Goal: Task Accomplishment & Management: Manage account settings

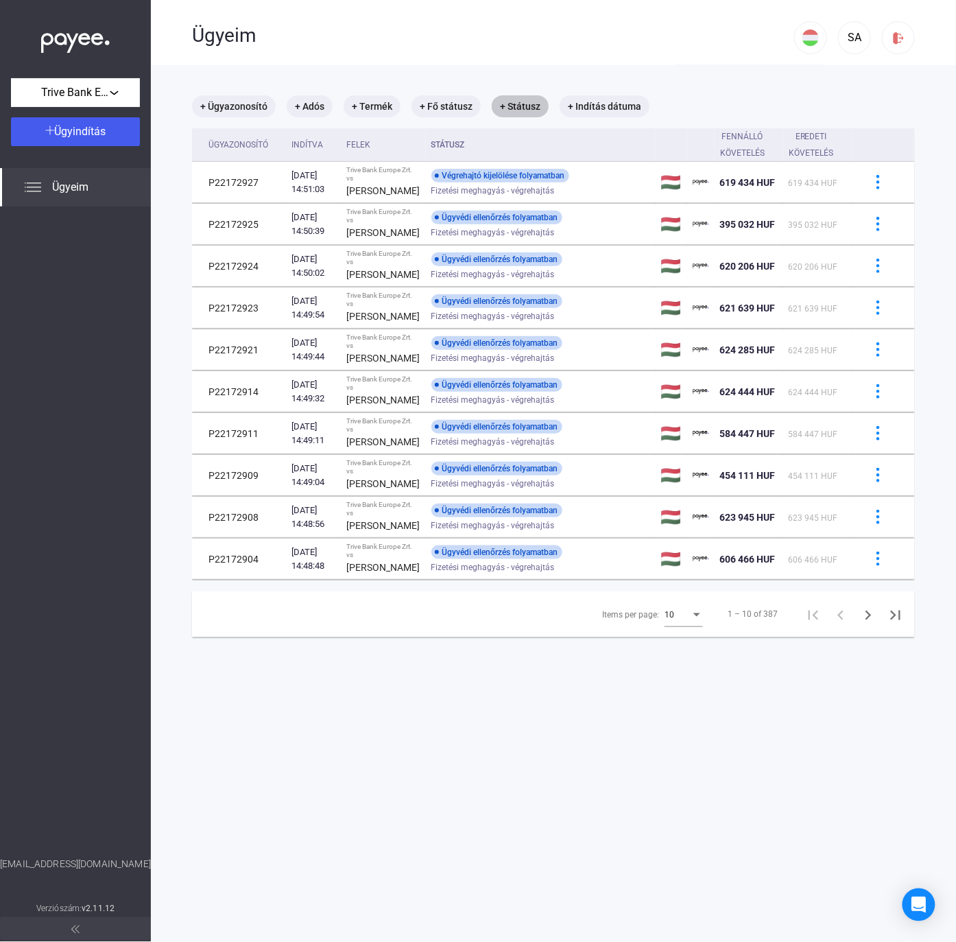
click at [511, 104] on mat-chip "+ Státusz" at bounding box center [520, 106] width 57 height 22
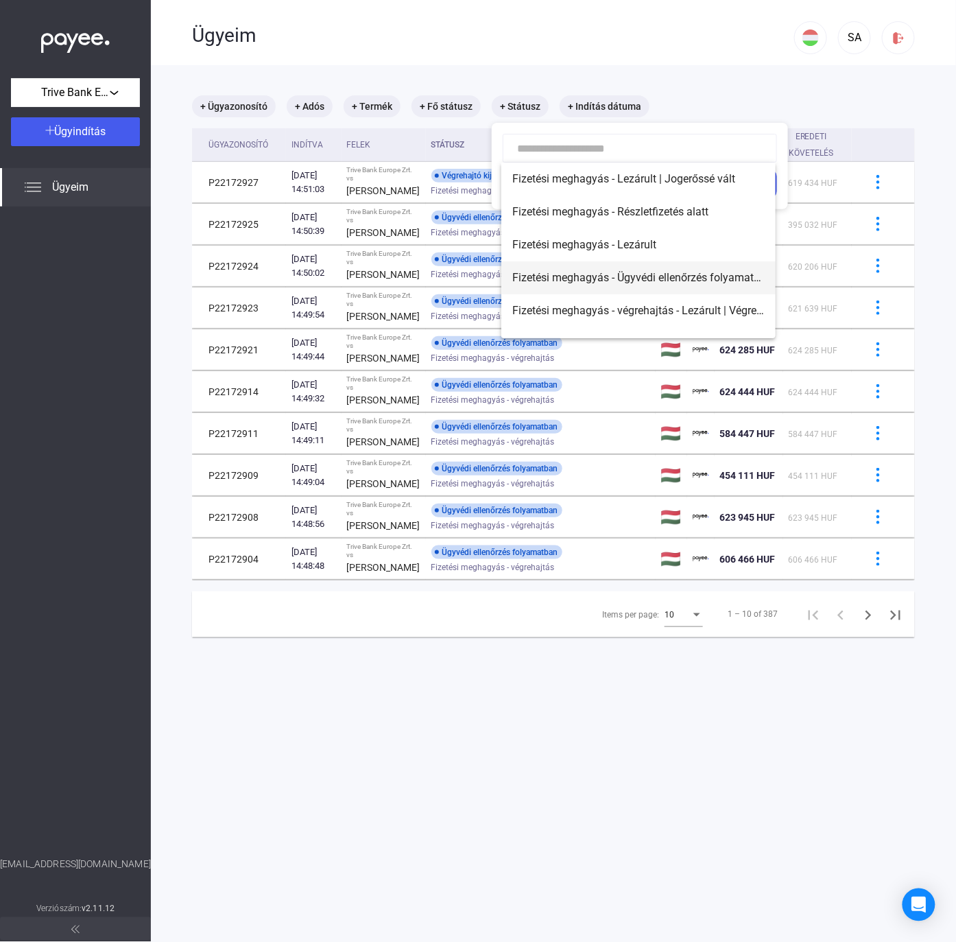
scroll to position [91, 0]
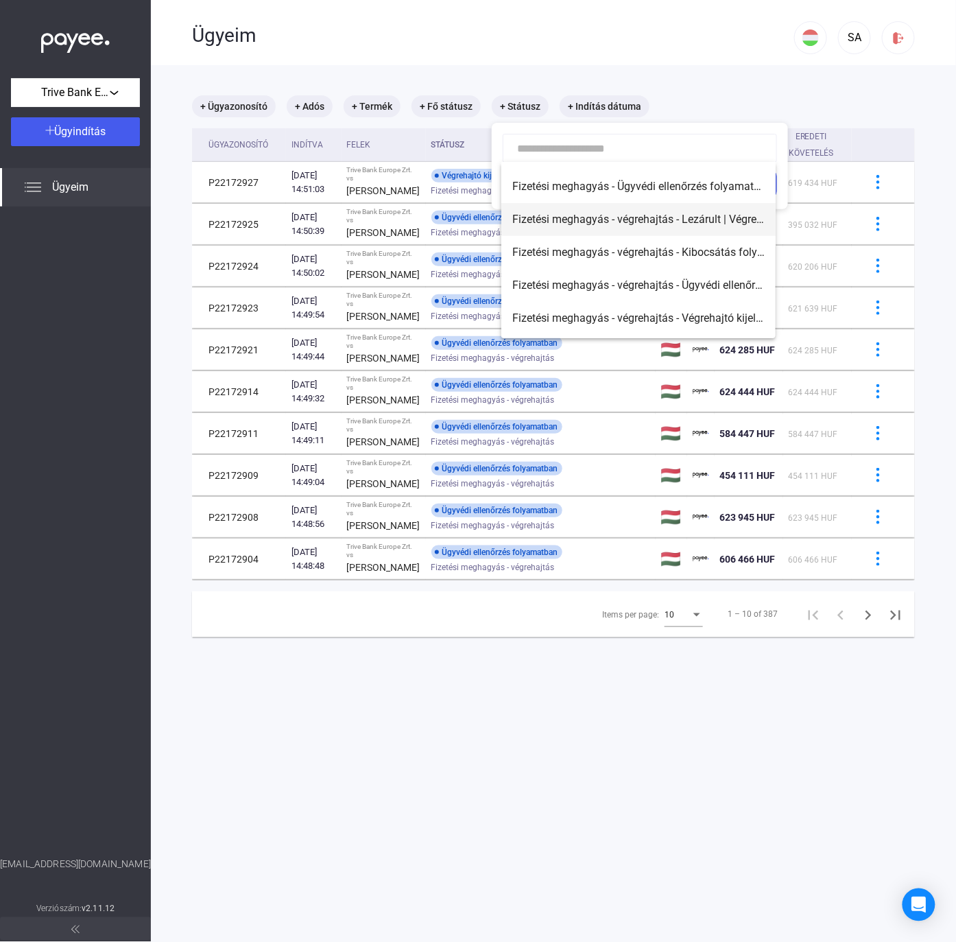
click at [733, 223] on span "Fizetési meghagyás - végrehajtás - Lezárult | Végrehajtó kijelölve" at bounding box center [638, 219] width 252 height 16
type input "**********"
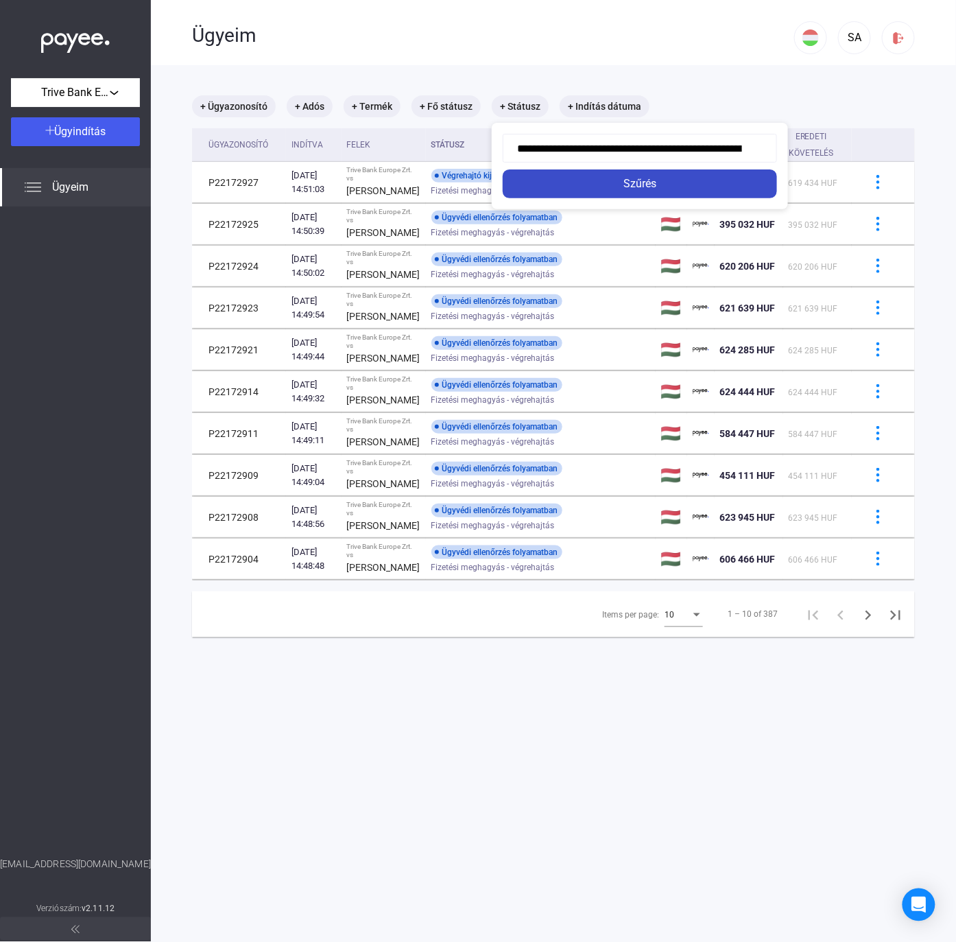
click at [689, 184] on div "Szűrés" at bounding box center [640, 184] width 266 height 16
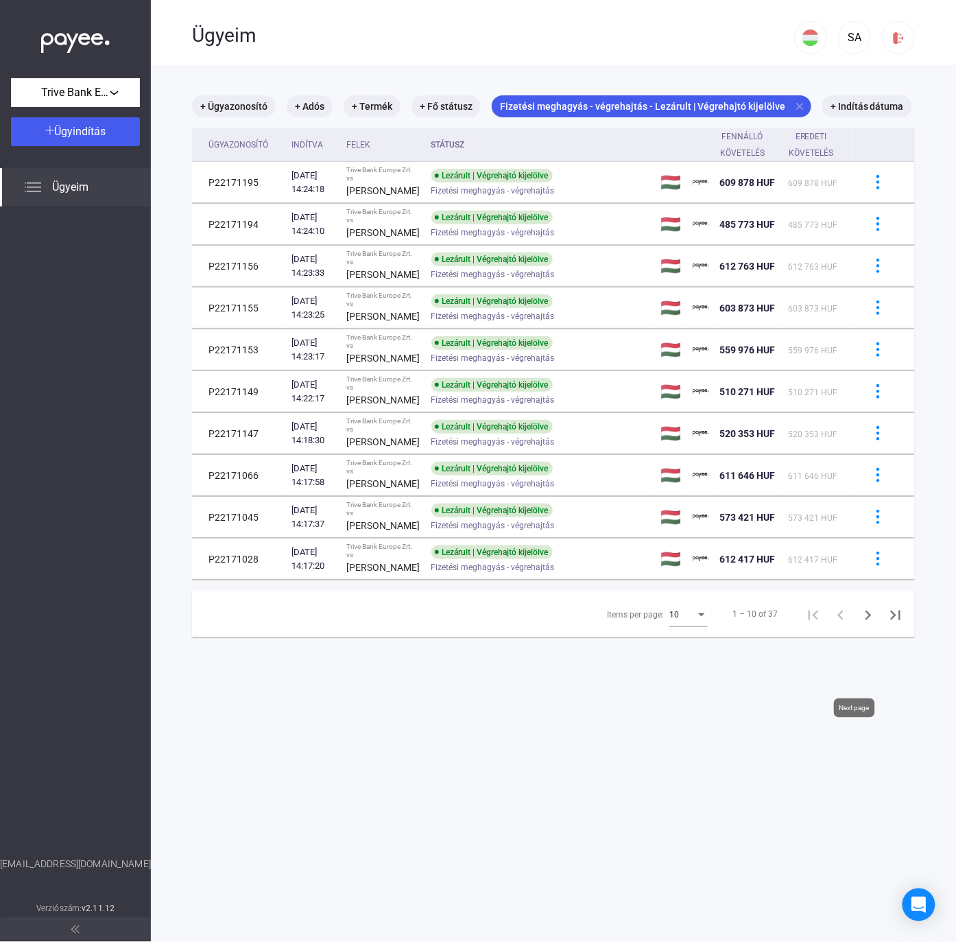
click at [866, 620] on icon "Next page" at bounding box center [869, 616] width 6 height 10
click at [855, 628] on button "Next page" at bounding box center [868, 613] width 27 height 27
